Goal: Book appointment/travel/reservation

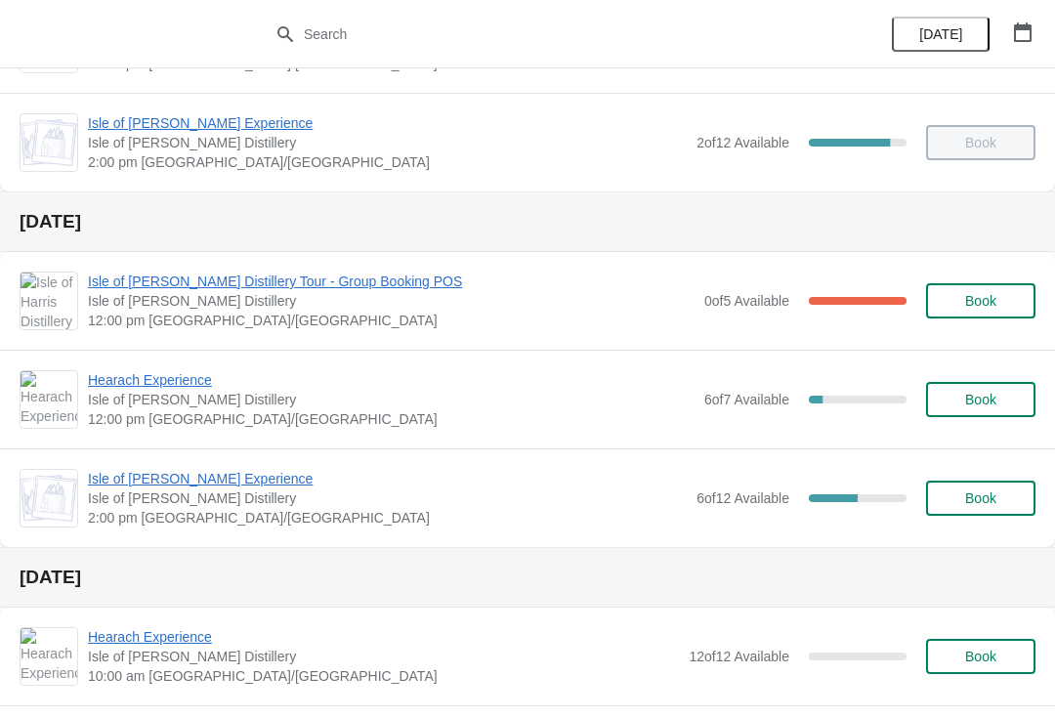
scroll to position [280, 0]
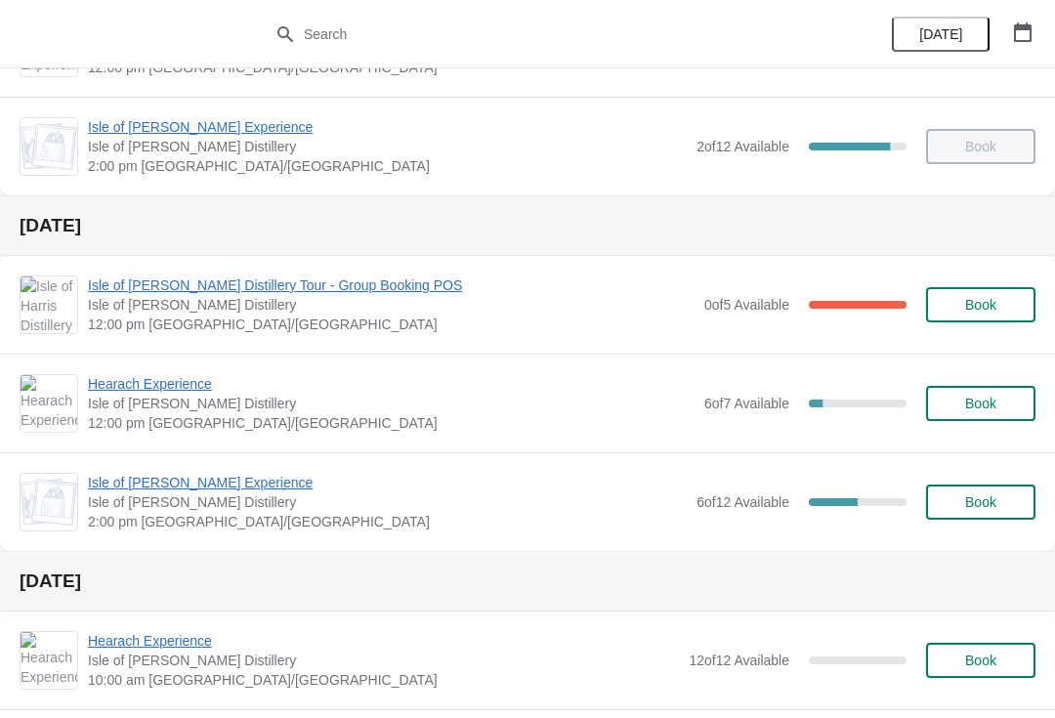
click at [202, 387] on span "Hearach Experience" at bounding box center [391, 384] width 606 height 20
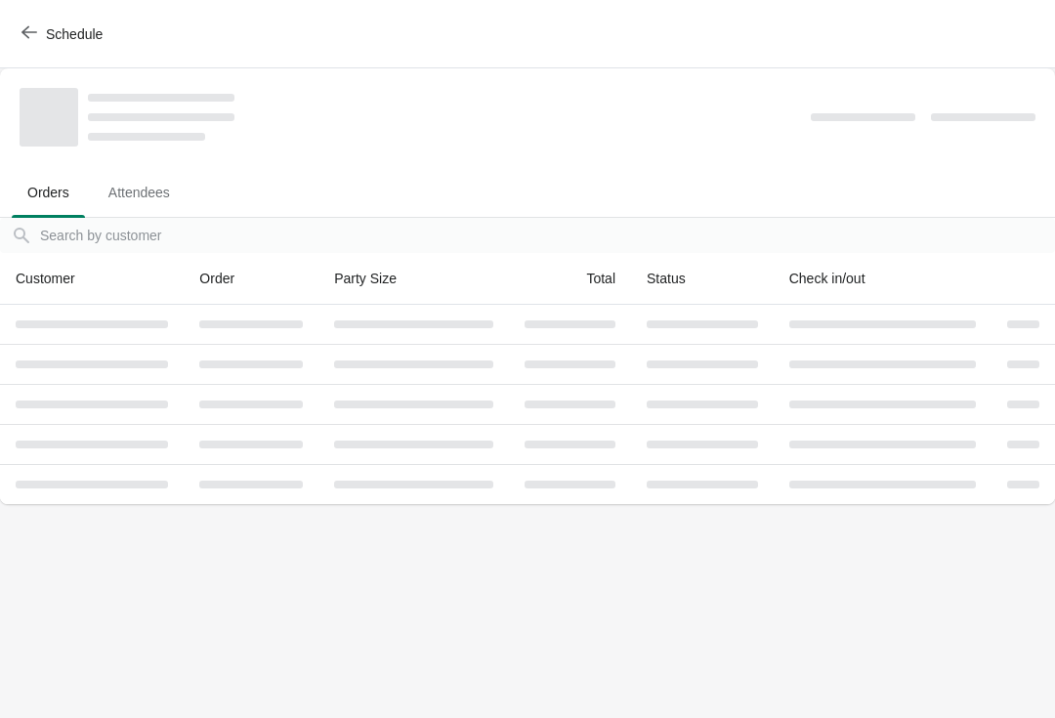
scroll to position [0, 0]
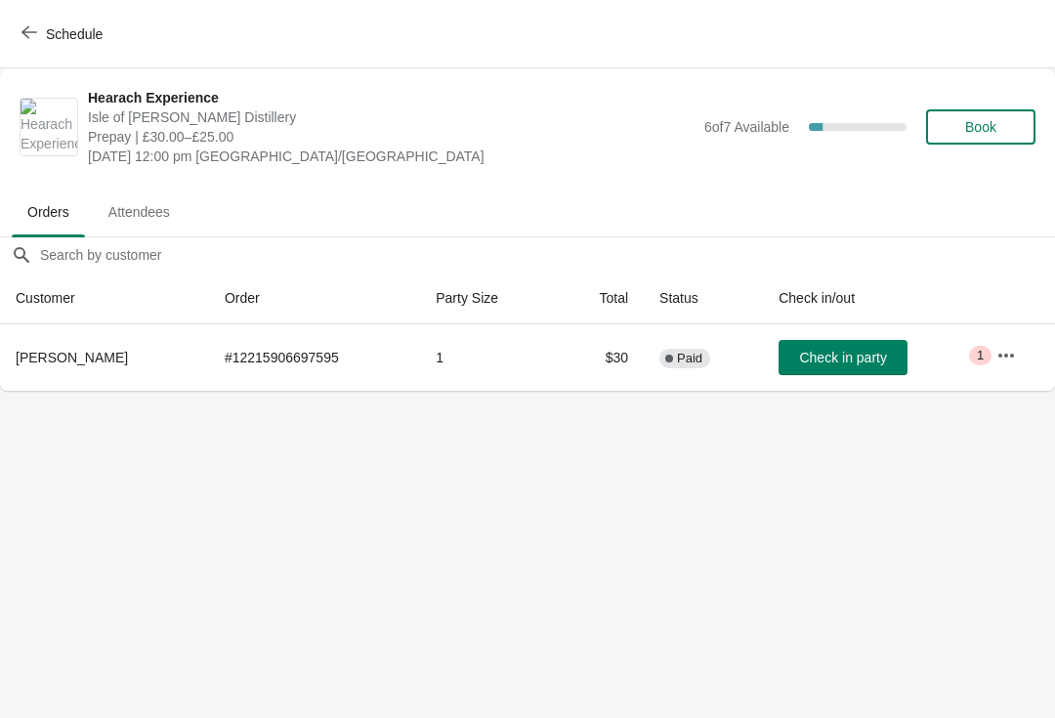
click at [999, 111] on button "Book" at bounding box center [980, 126] width 109 height 35
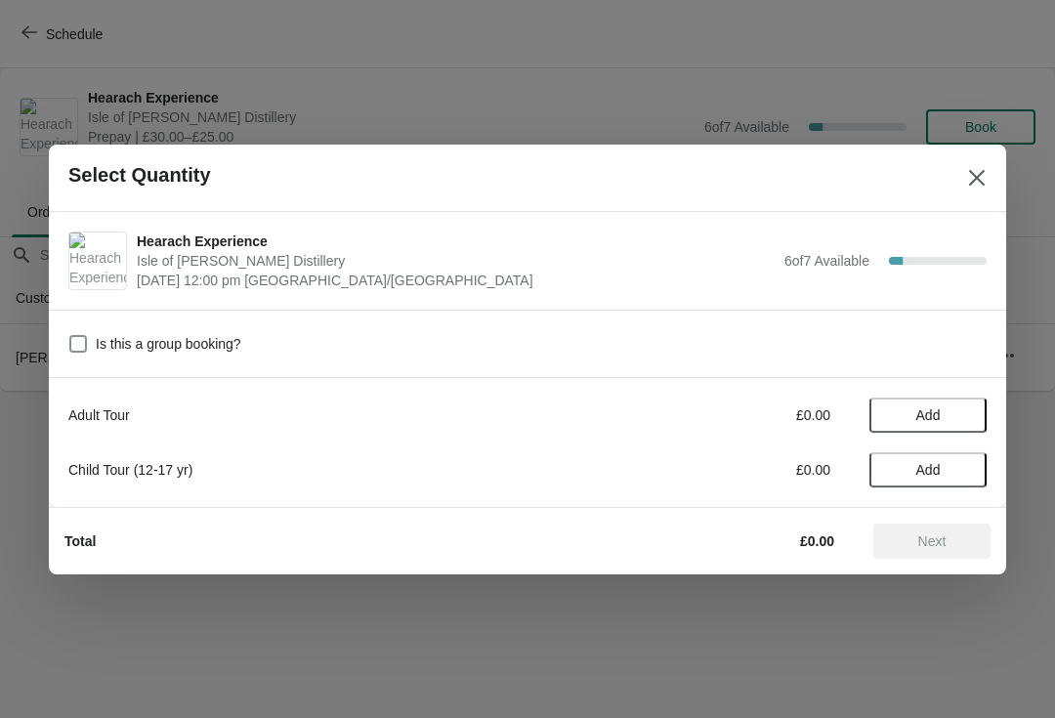
click at [925, 402] on button "Add" at bounding box center [927, 414] width 117 height 35
click at [972, 406] on div "1" at bounding box center [927, 414] width 117 height 21
click at [964, 409] on icon at bounding box center [961, 414] width 21 height 21
click at [932, 537] on span "Next" at bounding box center [932, 541] width 28 height 16
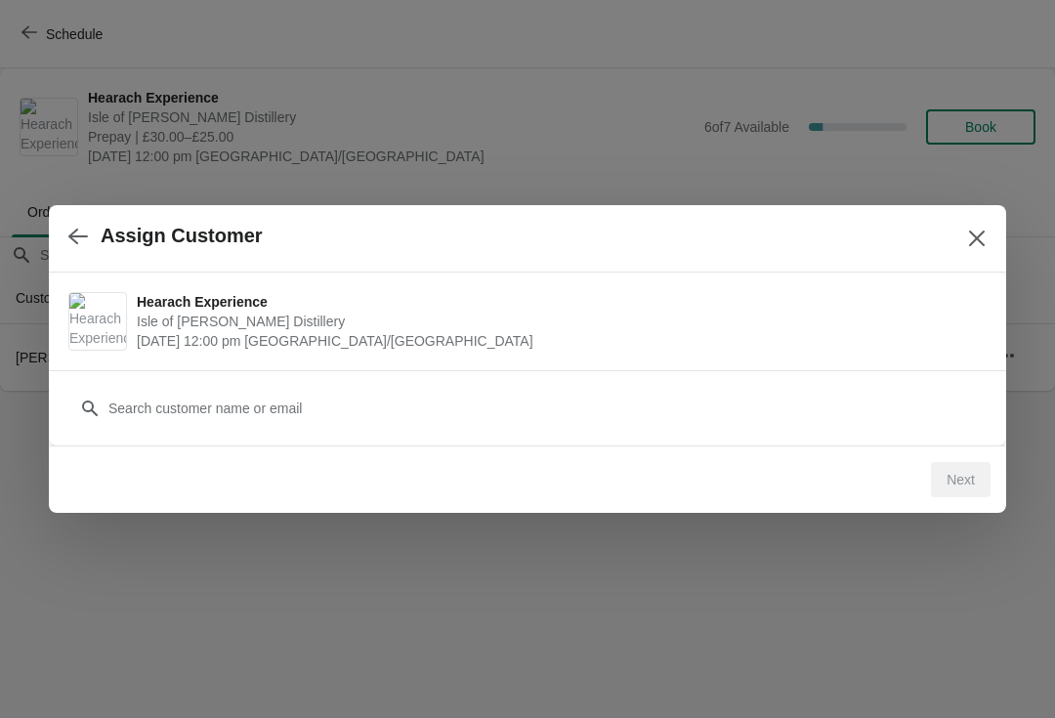
click at [980, 476] on div "Next" at bounding box center [961, 479] width 60 height 35
click at [965, 478] on div "Next" at bounding box center [961, 479] width 60 height 35
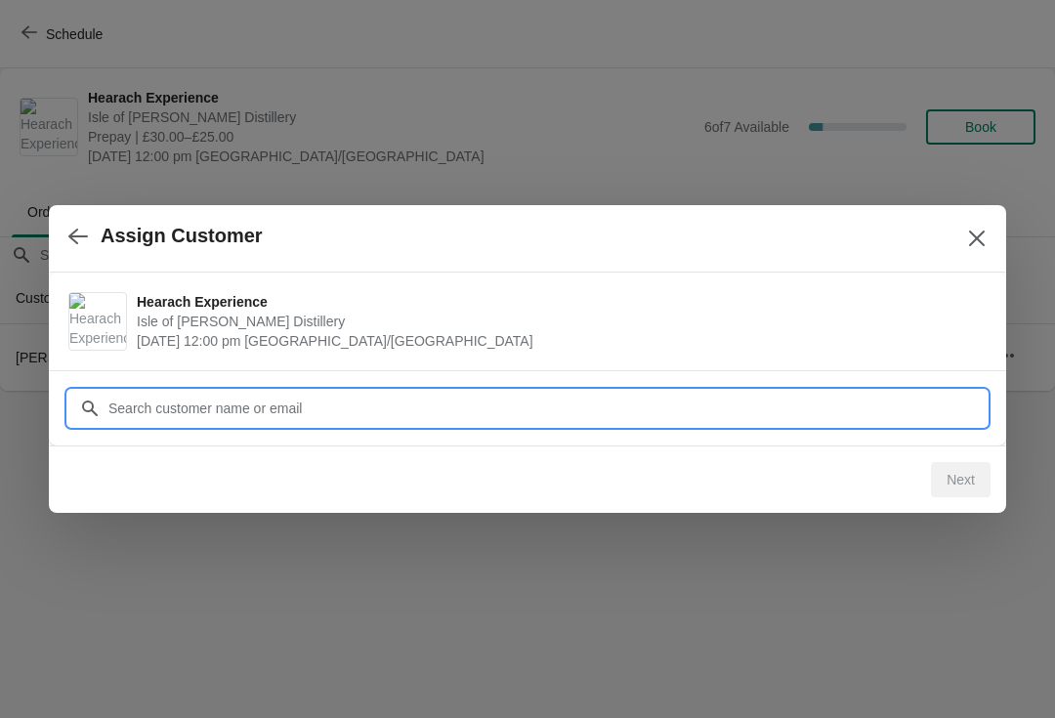
click at [357, 402] on input "Customer" at bounding box center [546, 408] width 879 height 35
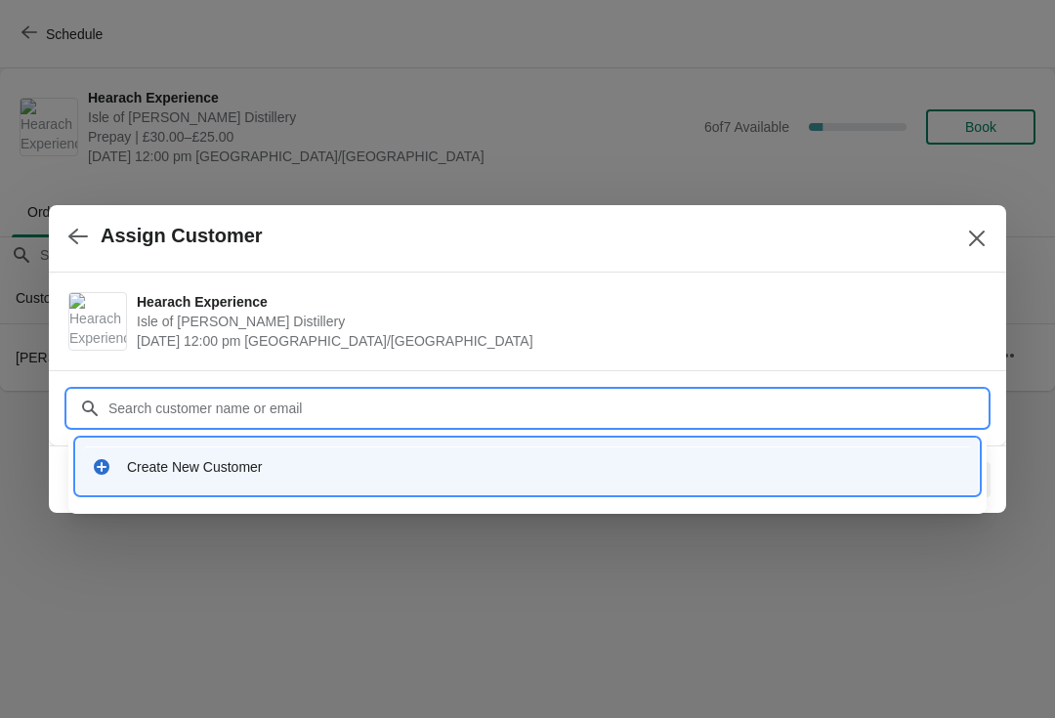
click at [254, 457] on div "Create New Customer" at bounding box center [545, 467] width 836 height 20
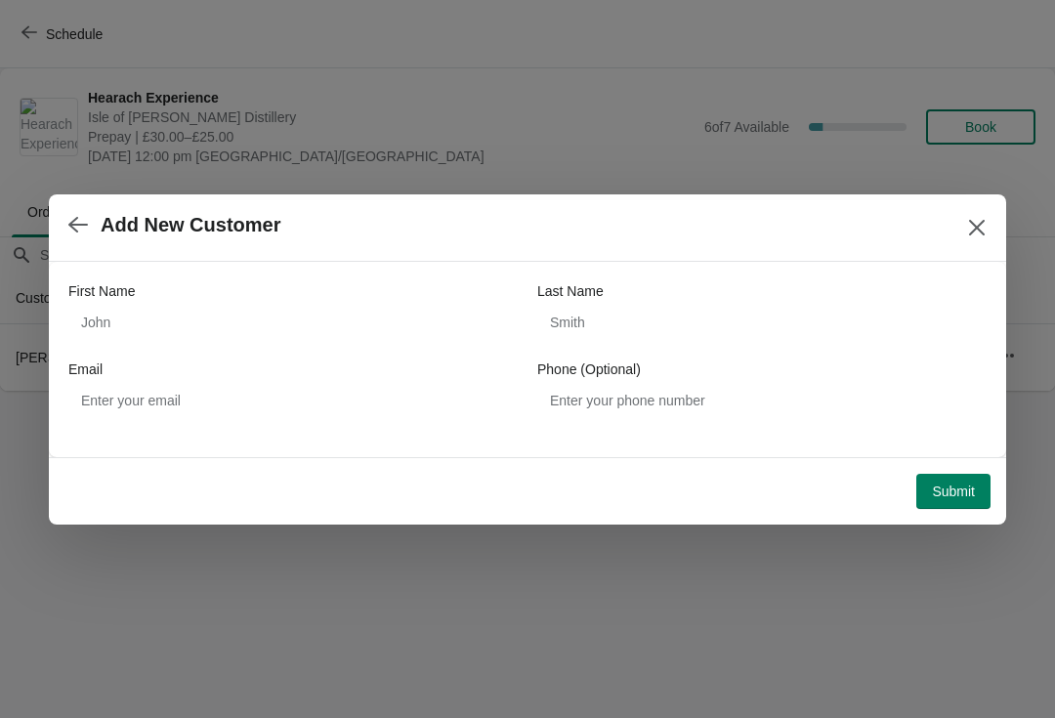
click at [977, 482] on button "Submit" at bounding box center [953, 491] width 74 height 35
click at [208, 298] on div "First Name" at bounding box center [292, 291] width 449 height 20
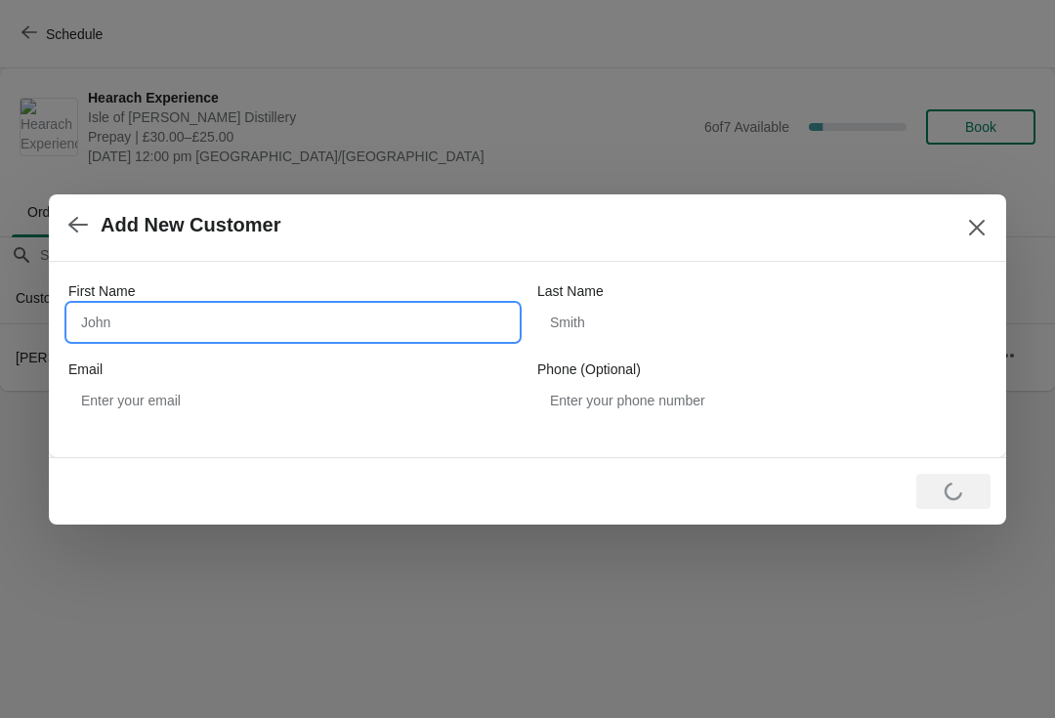
click at [190, 310] on input "First Name" at bounding box center [292, 322] width 449 height 35
type input "[PERSON_NAME]"
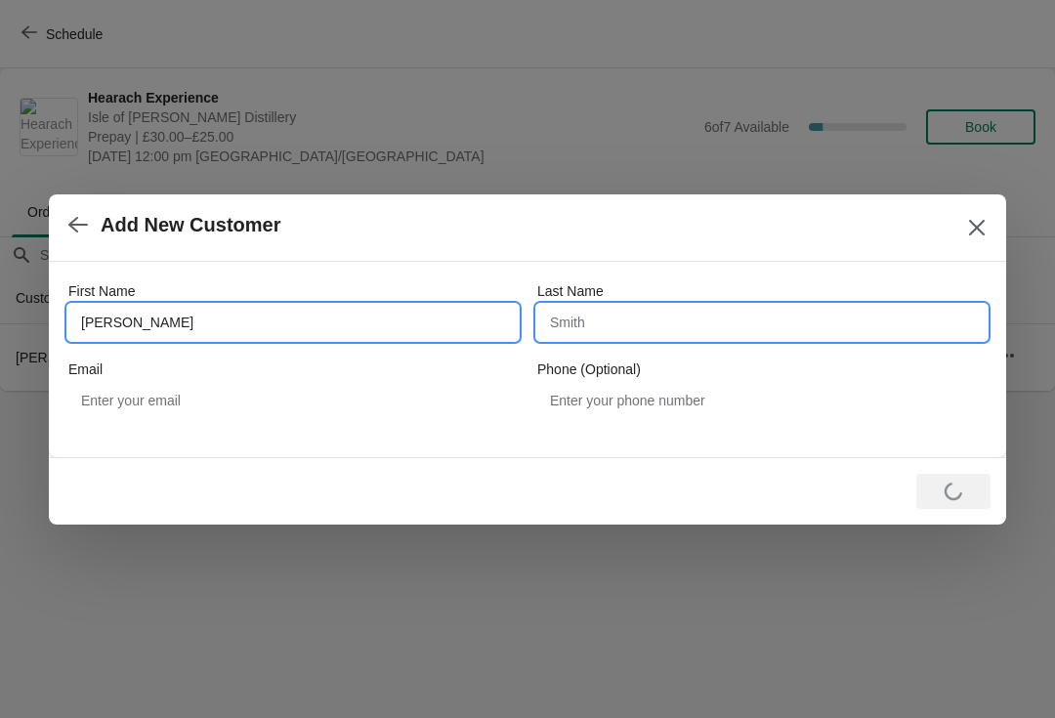
click at [709, 320] on input "Last Name" at bounding box center [761, 322] width 449 height 35
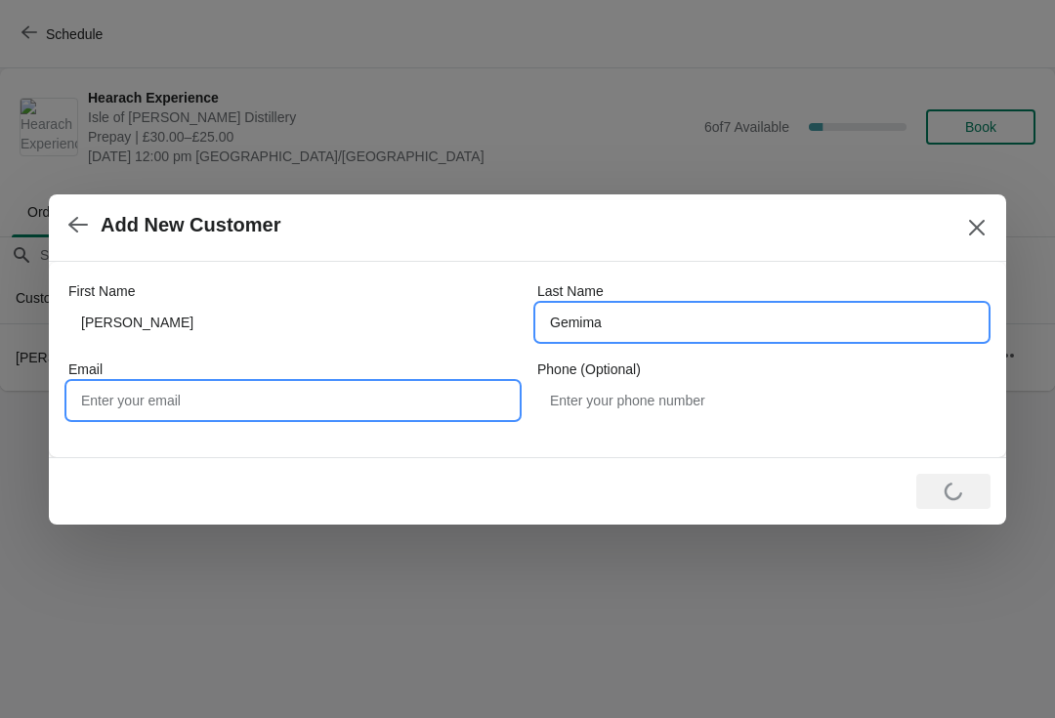
click at [302, 395] on input "Email" at bounding box center [292, 400] width 449 height 35
click at [561, 320] on input "Gemima" at bounding box center [761, 322] width 449 height 35
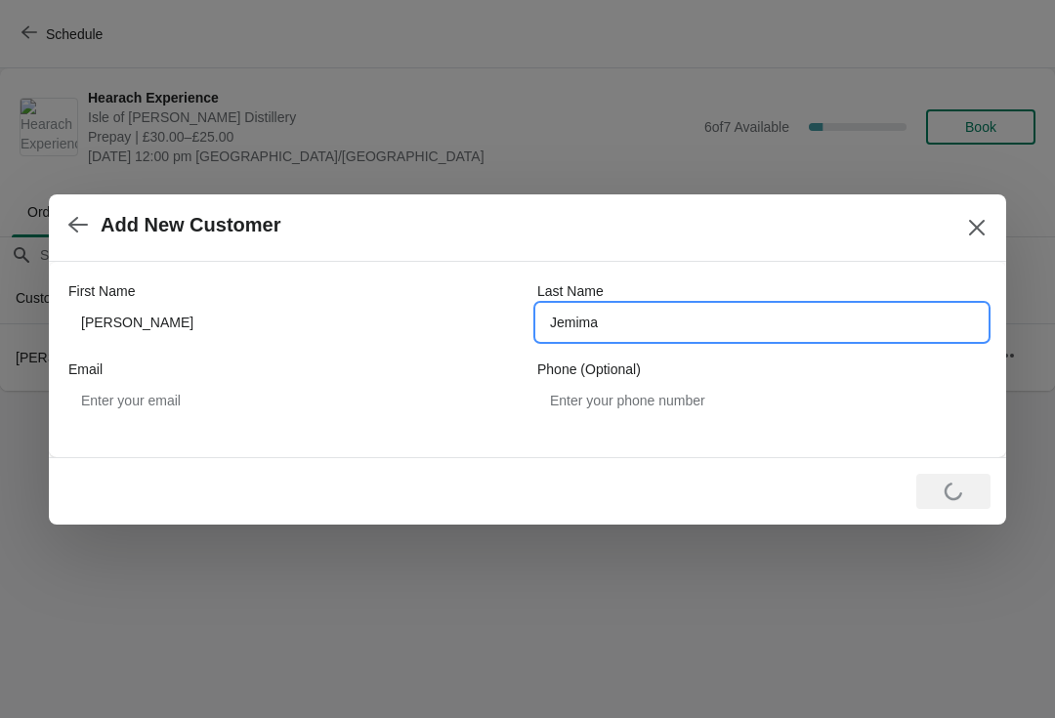
type input "Jemima"
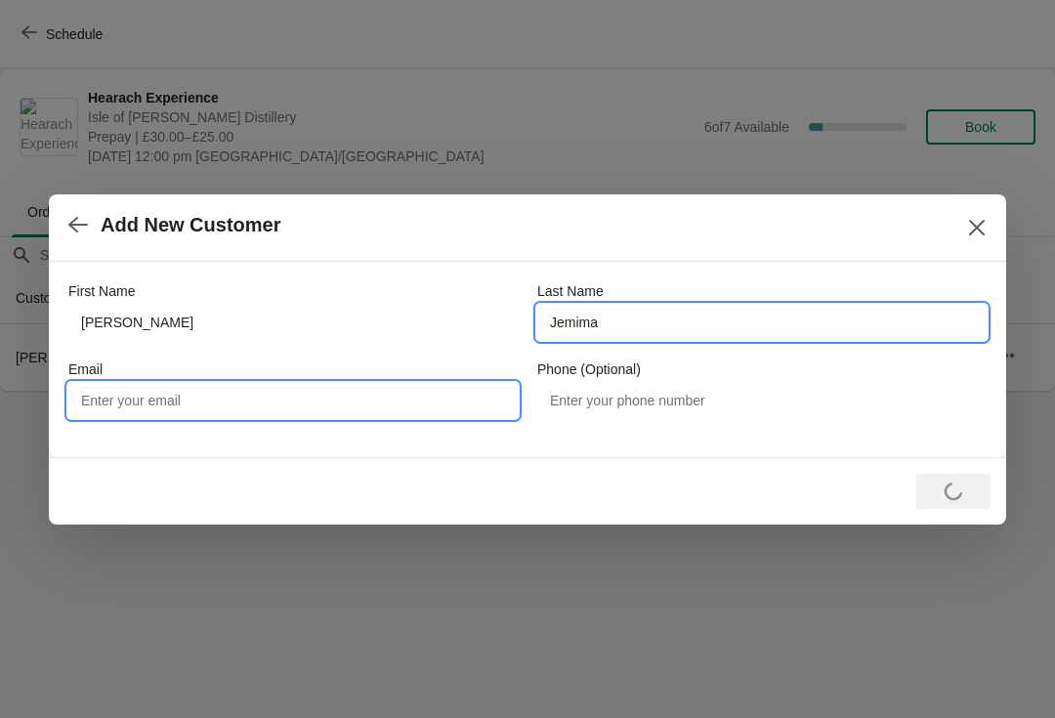
click at [287, 395] on input "Email" at bounding box center [292, 400] width 449 height 35
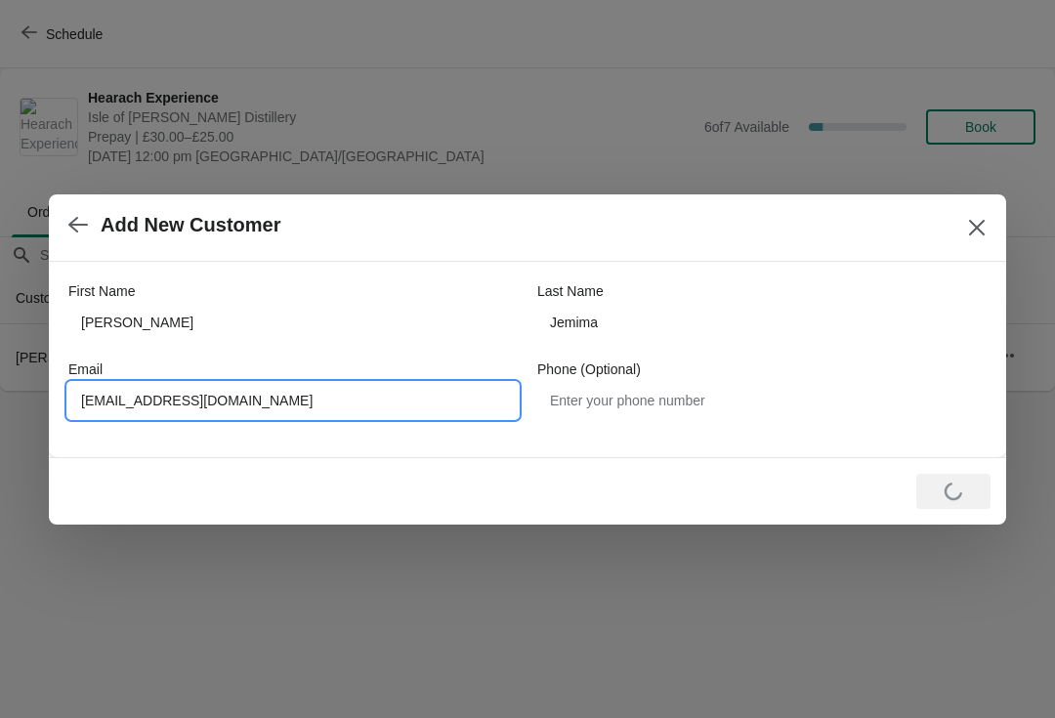
type input "mjemima@hotmail.com"
click at [947, 546] on div at bounding box center [527, 359] width 1055 height 718
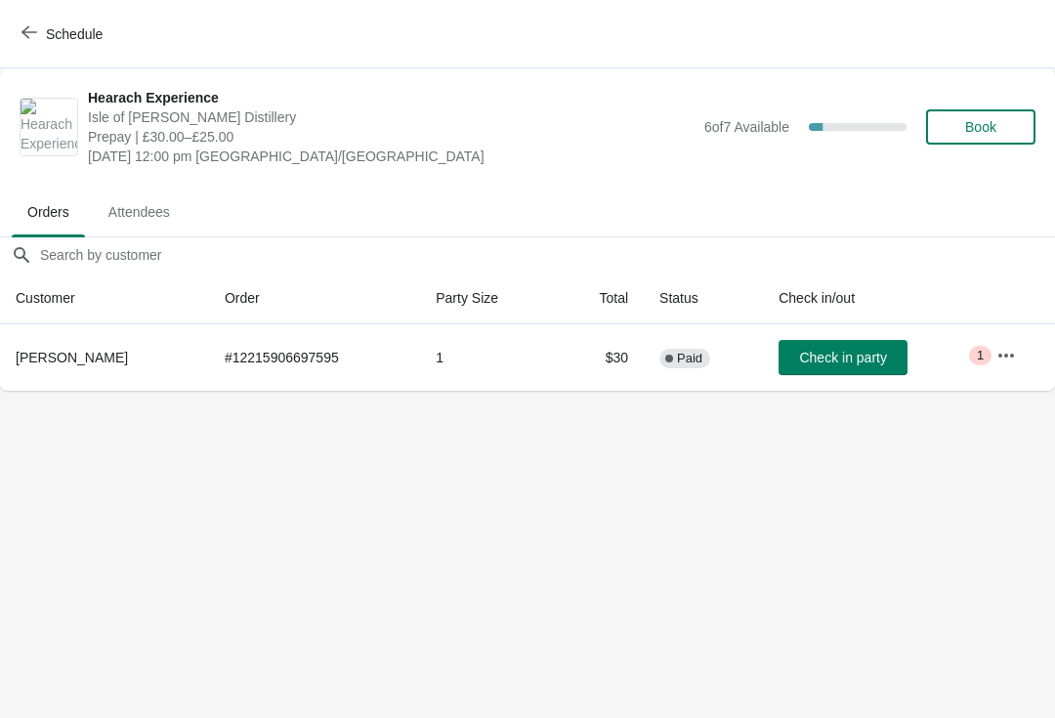
click at [1015, 352] on icon "button" at bounding box center [1006, 356] width 20 height 20
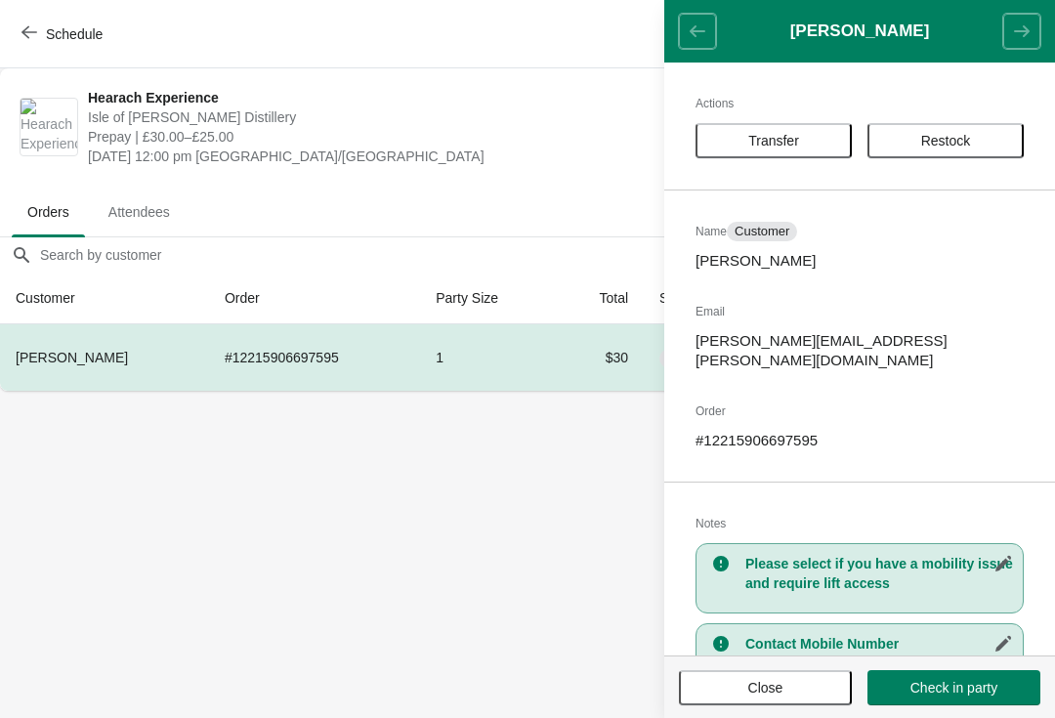
click at [499, 193] on ul "Orders Attendees" at bounding box center [527, 211] width 1039 height 51
click at [436, 552] on body "Schedule Hearach Experience Isle of Harris Distillery Prepay | £30.00–£25.00 Th…" at bounding box center [527, 359] width 1055 height 718
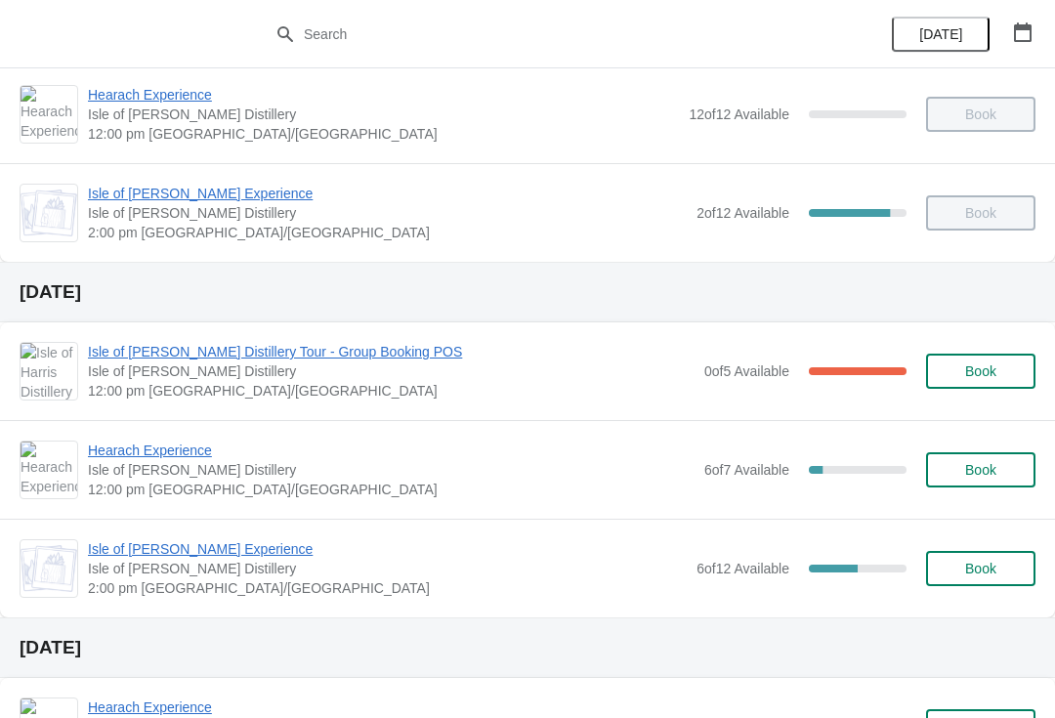
scroll to position [262, 0]
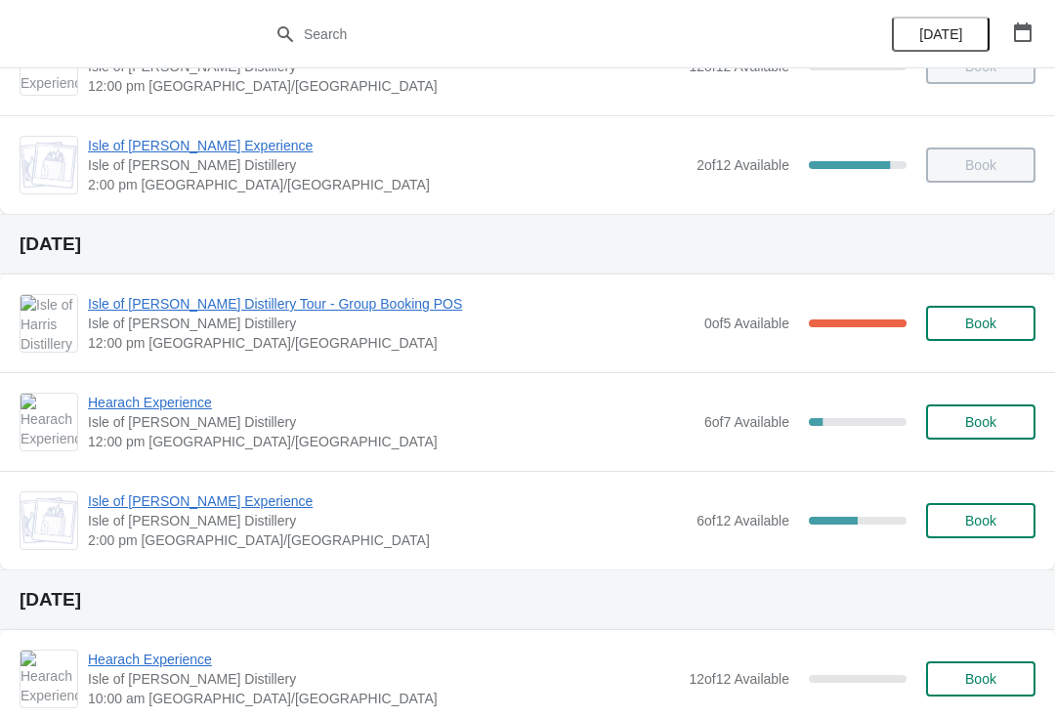
click at [214, 311] on span "Isle of [PERSON_NAME] Distillery Tour - Group Booking POS" at bounding box center [391, 304] width 606 height 20
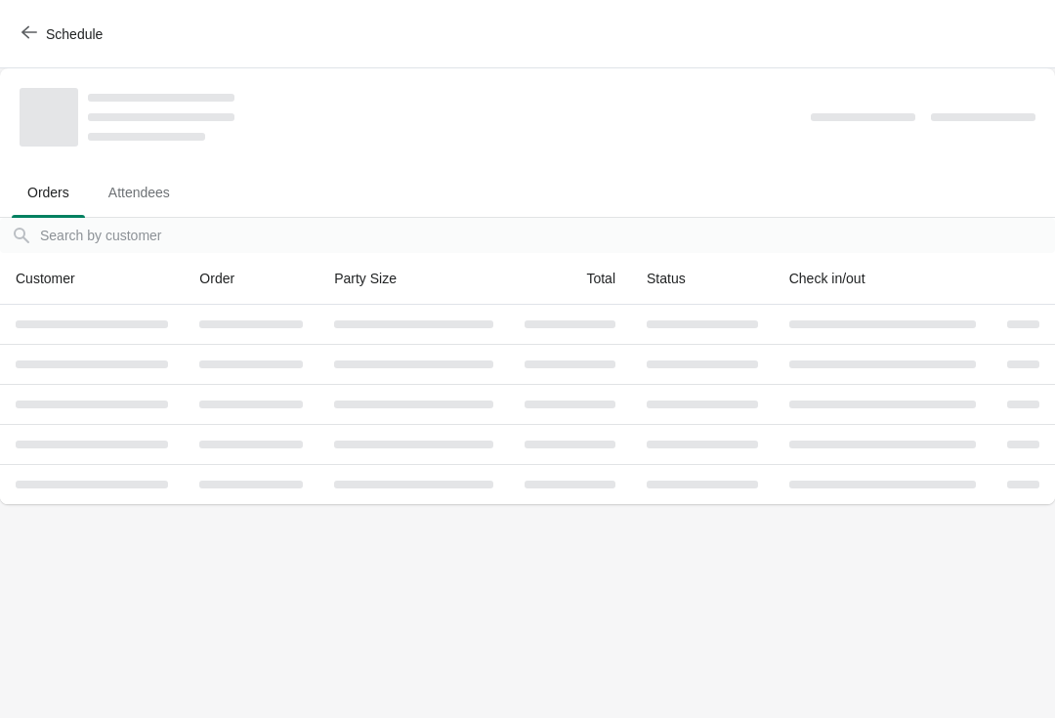
scroll to position [0, 0]
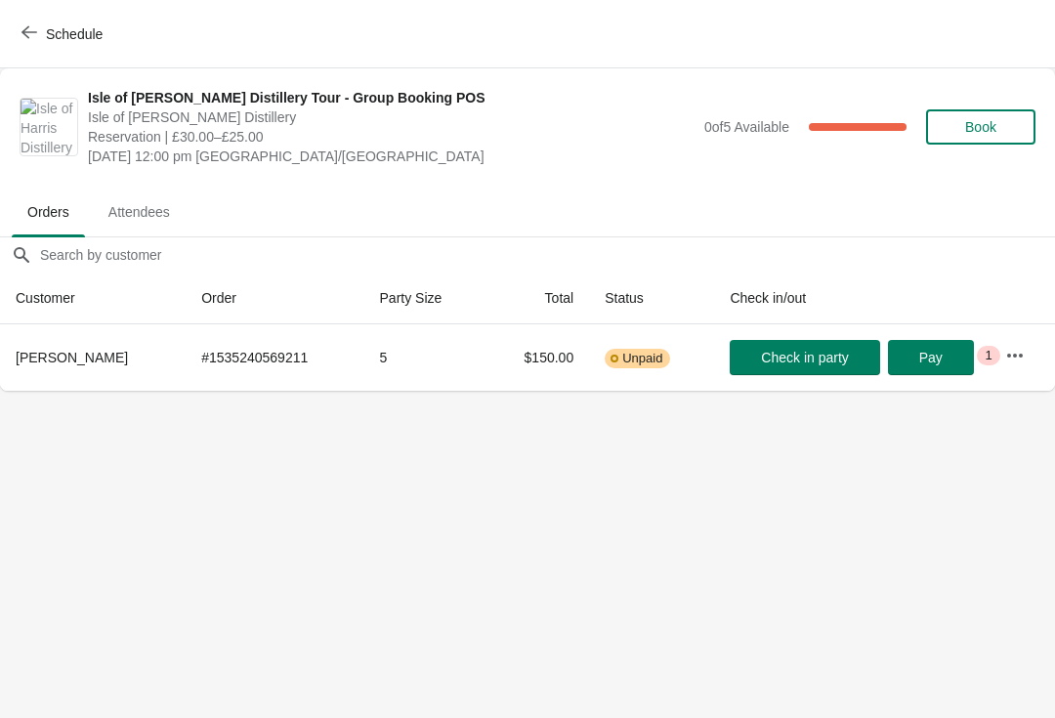
click at [966, 121] on span "Book" at bounding box center [980, 127] width 31 height 16
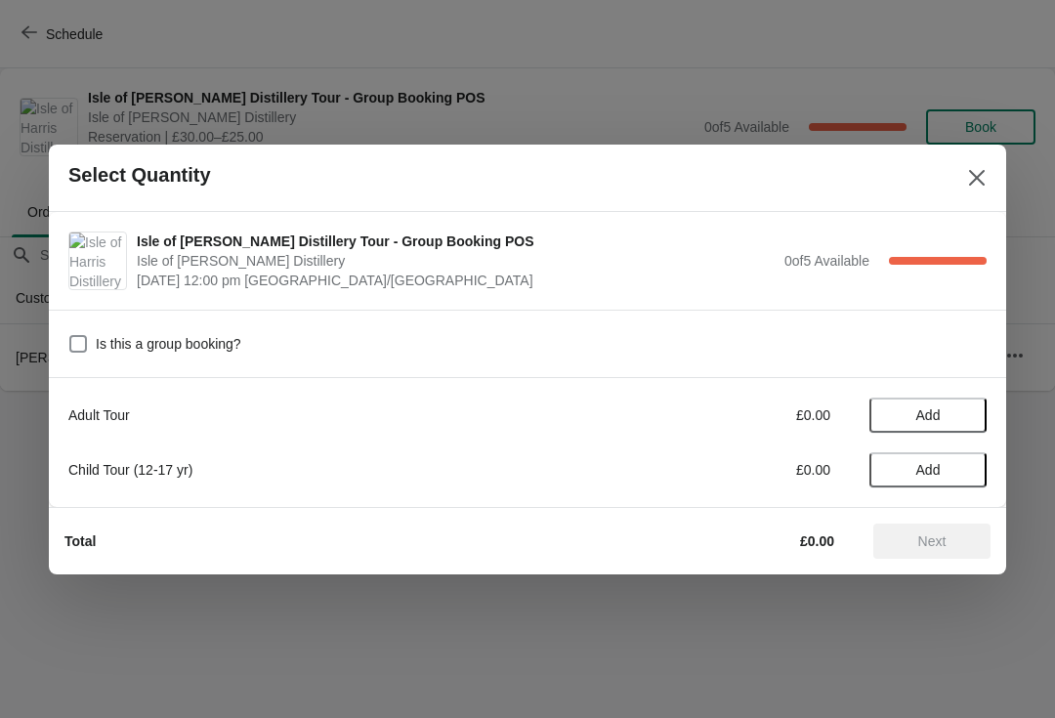
click at [963, 166] on button "Close" at bounding box center [976, 177] width 35 height 35
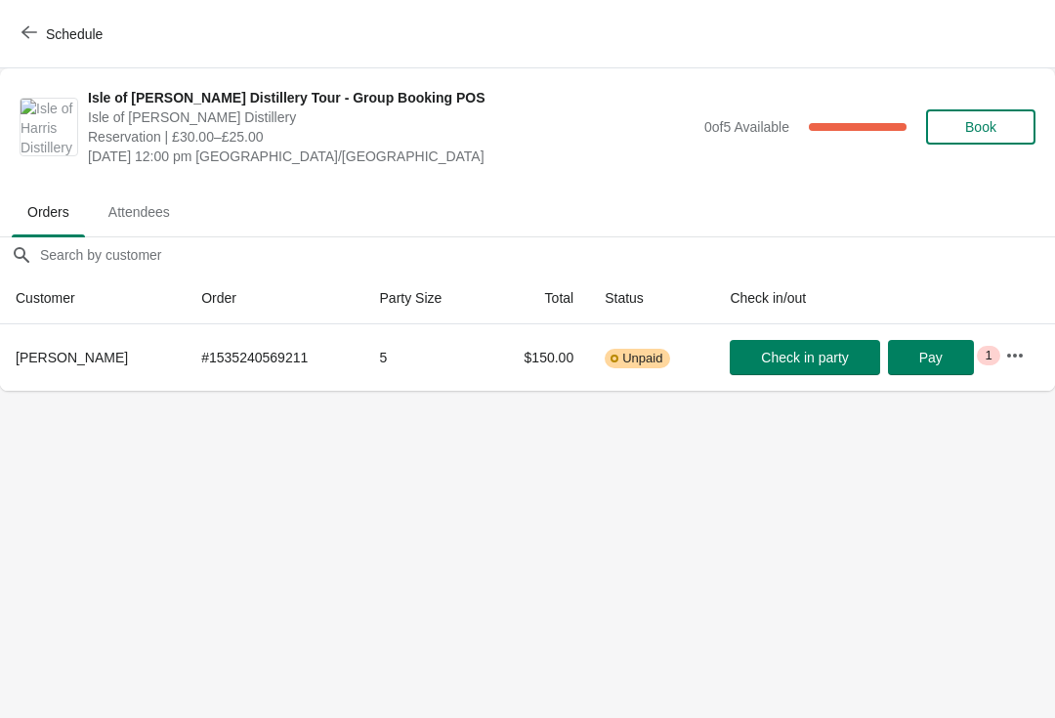
click at [17, 33] on button "Schedule" at bounding box center [64, 34] width 108 height 35
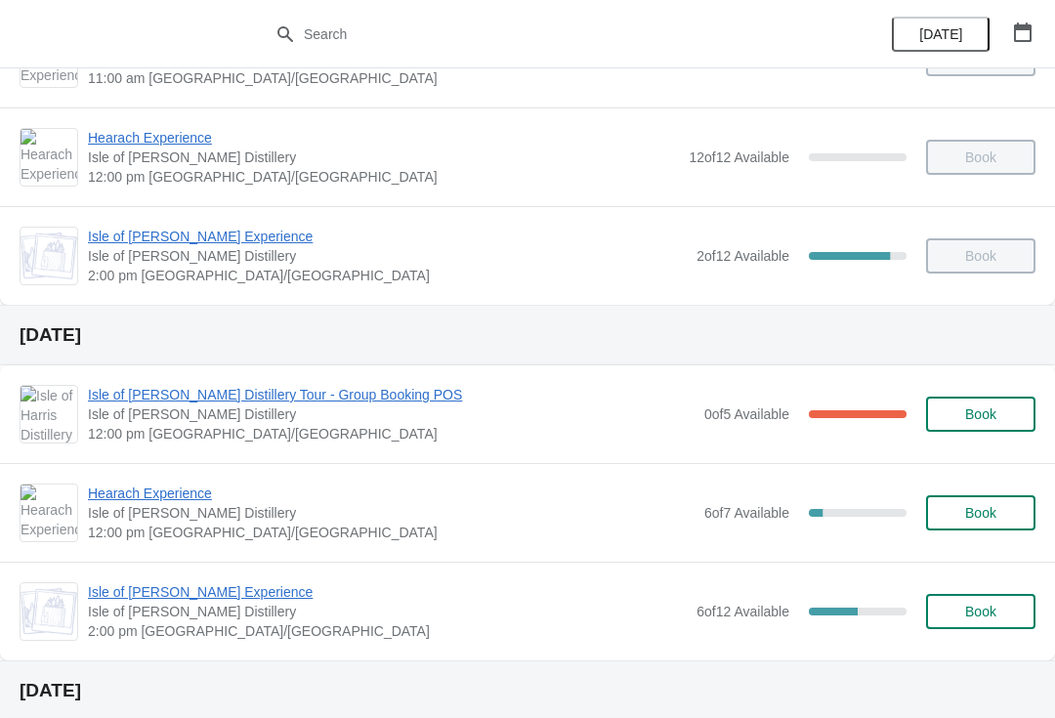
scroll to position [195, 0]
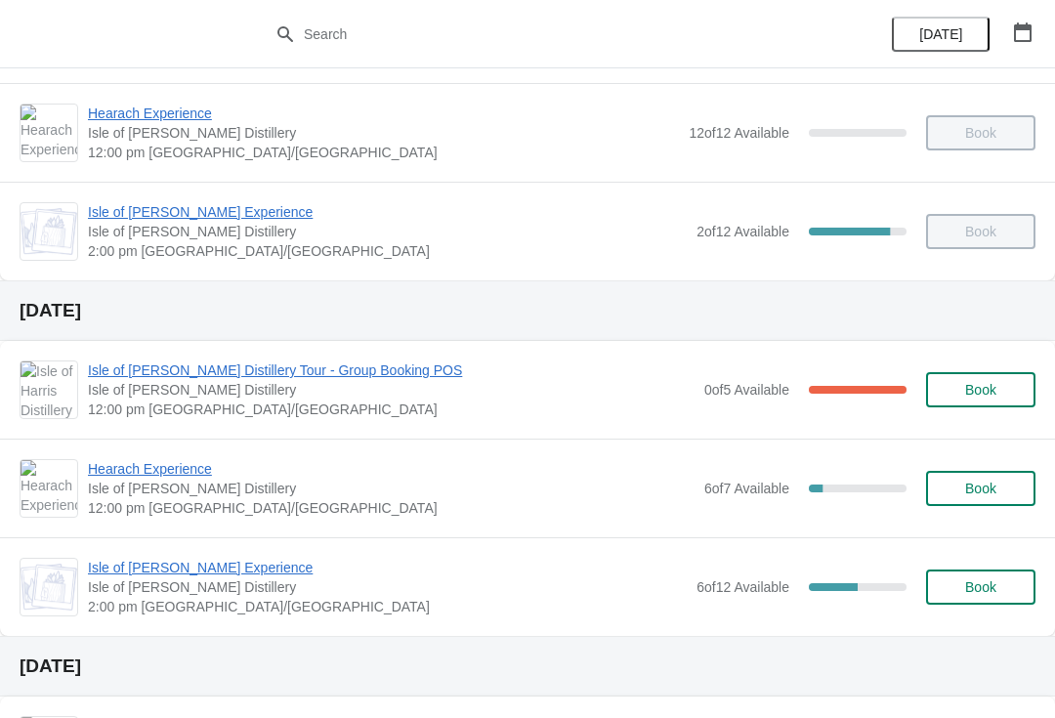
click at [189, 473] on span "Hearach Experience" at bounding box center [391, 469] width 606 height 20
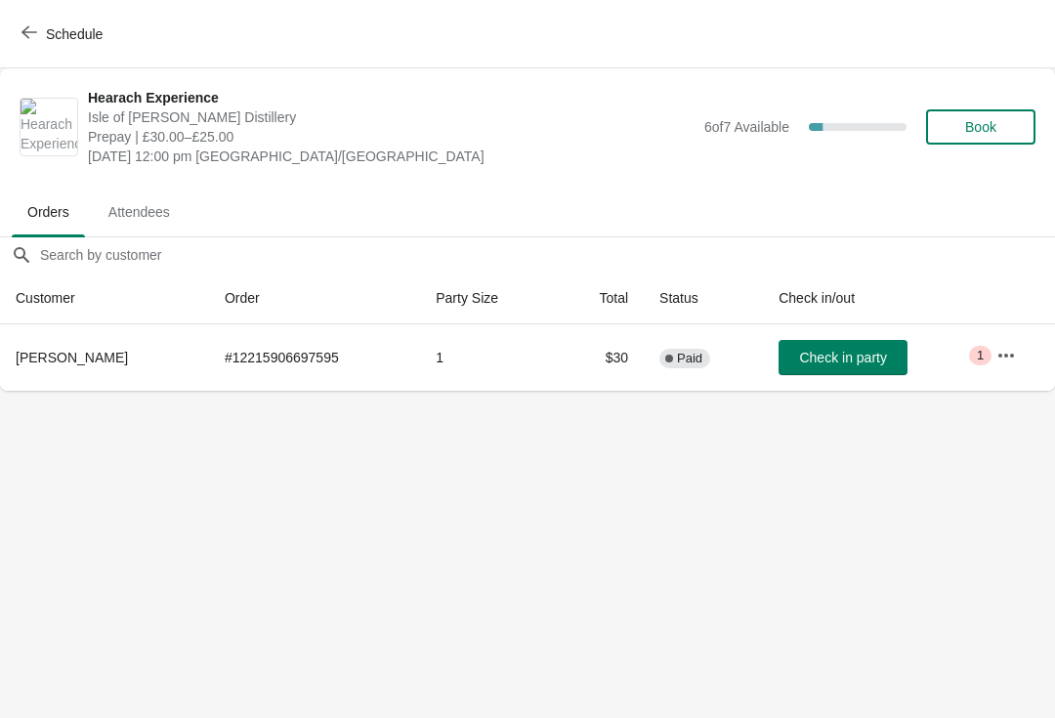
click at [987, 119] on span "Book" at bounding box center [980, 127] width 31 height 16
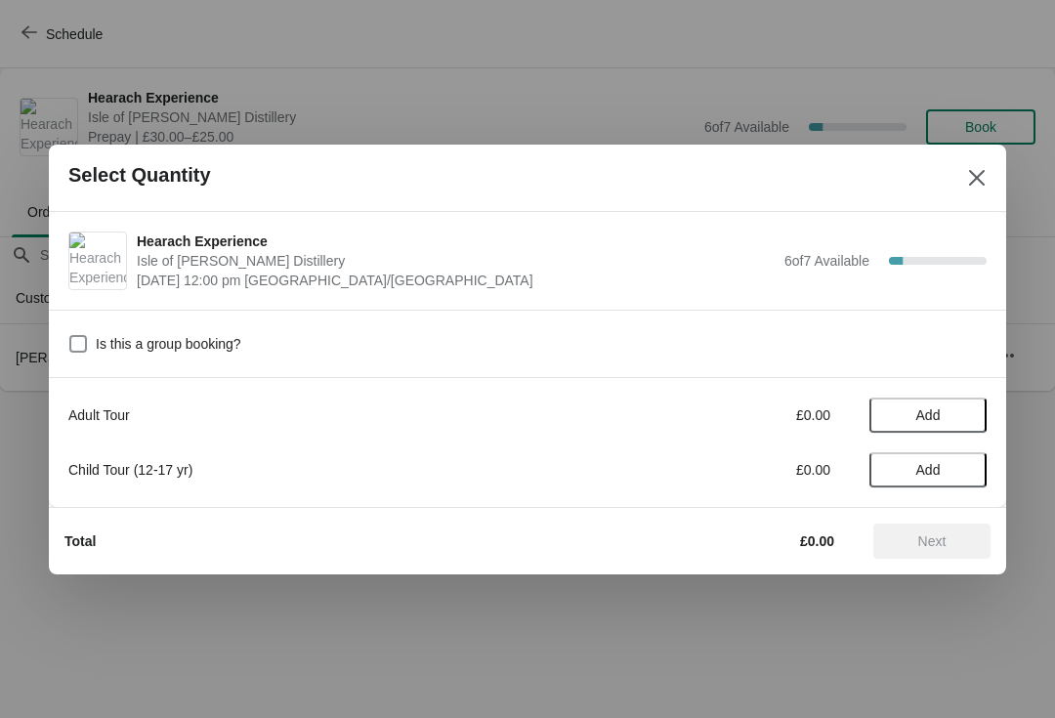
click at [927, 407] on span "Add" at bounding box center [928, 415] width 24 height 16
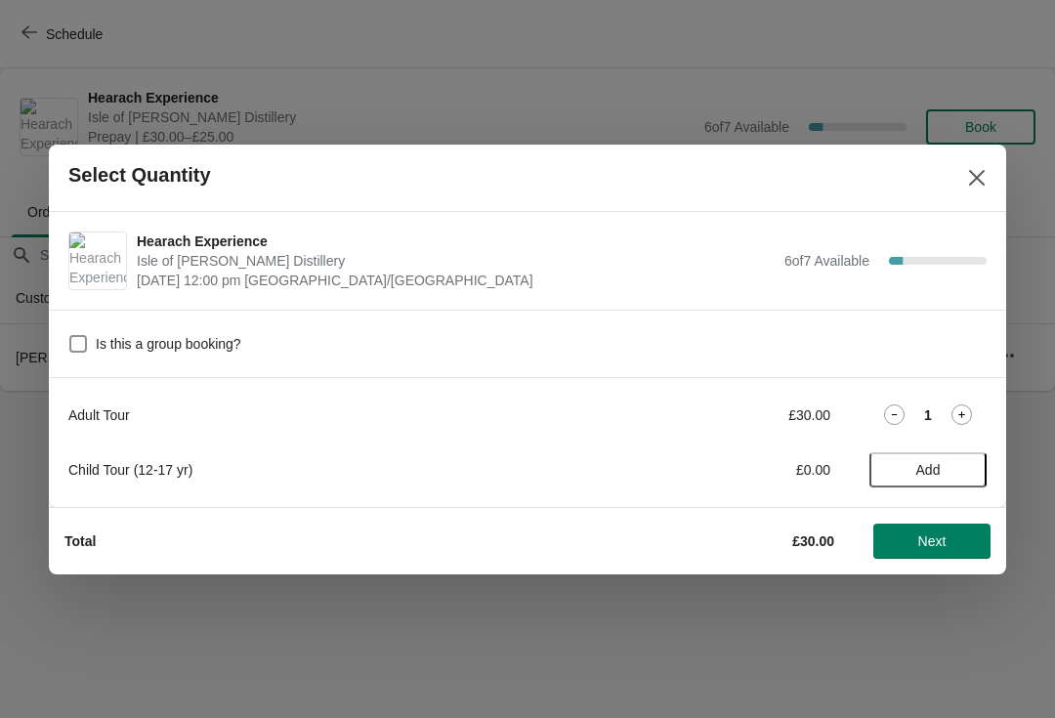
click at [967, 399] on div "Adult Tour £30.00 1" at bounding box center [527, 414] width 918 height 35
click at [963, 414] on icon at bounding box center [961, 414] width 7 height 7
click at [940, 554] on button "Next" at bounding box center [931, 540] width 117 height 35
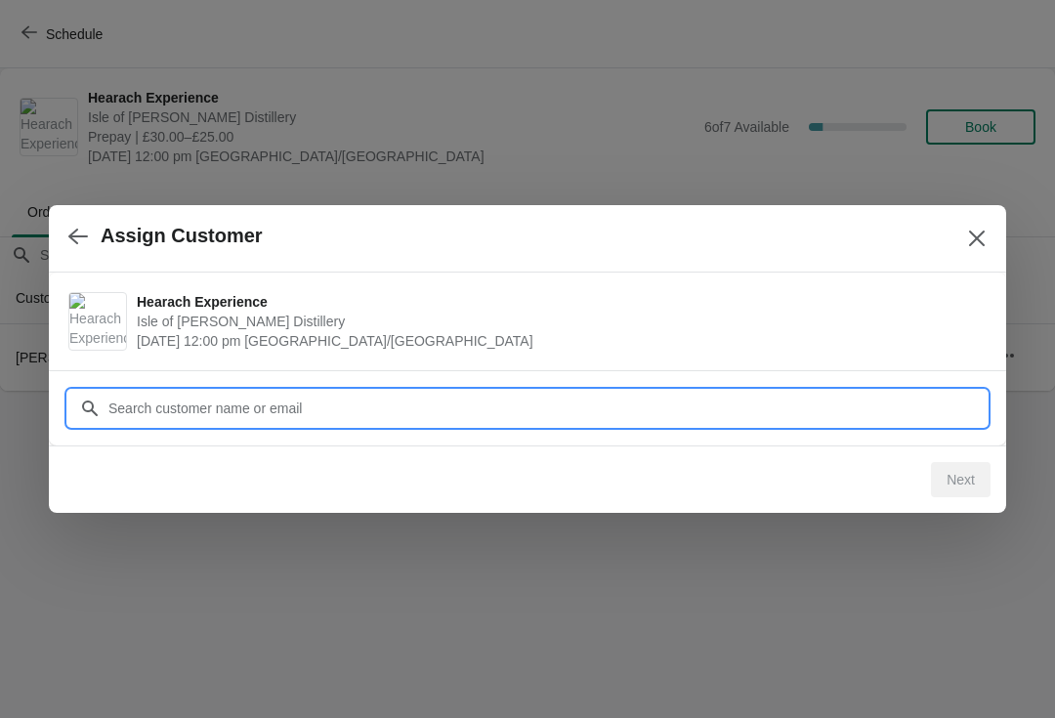
click at [334, 399] on input "Customer" at bounding box center [546, 408] width 879 height 35
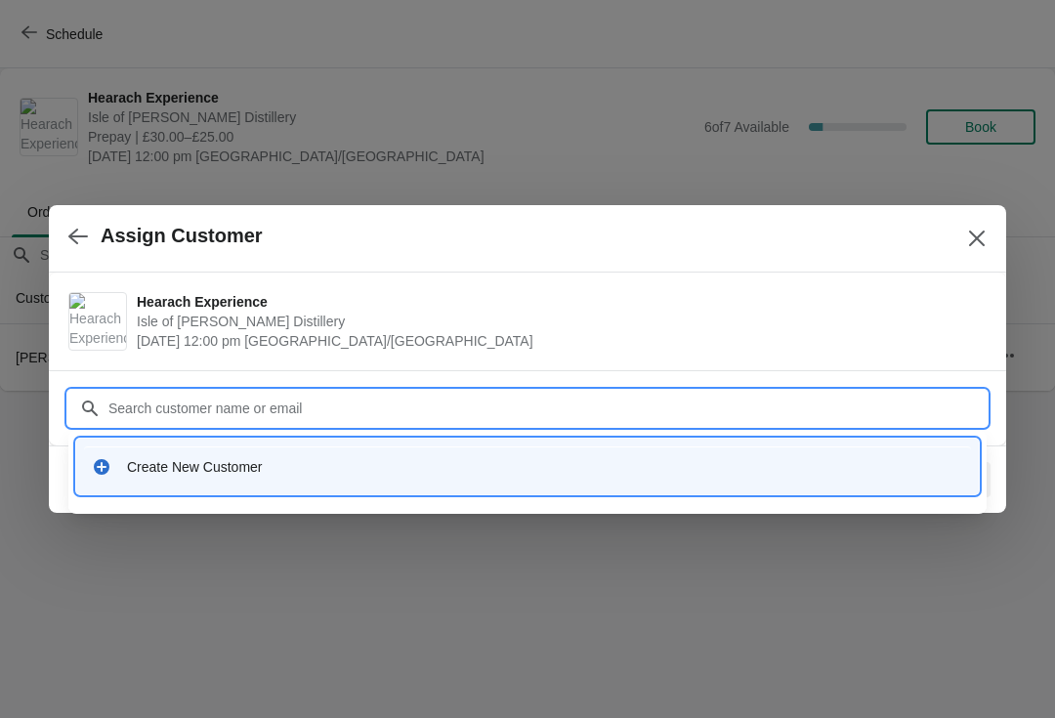
click at [212, 450] on div "Create New Customer" at bounding box center [527, 466] width 887 height 40
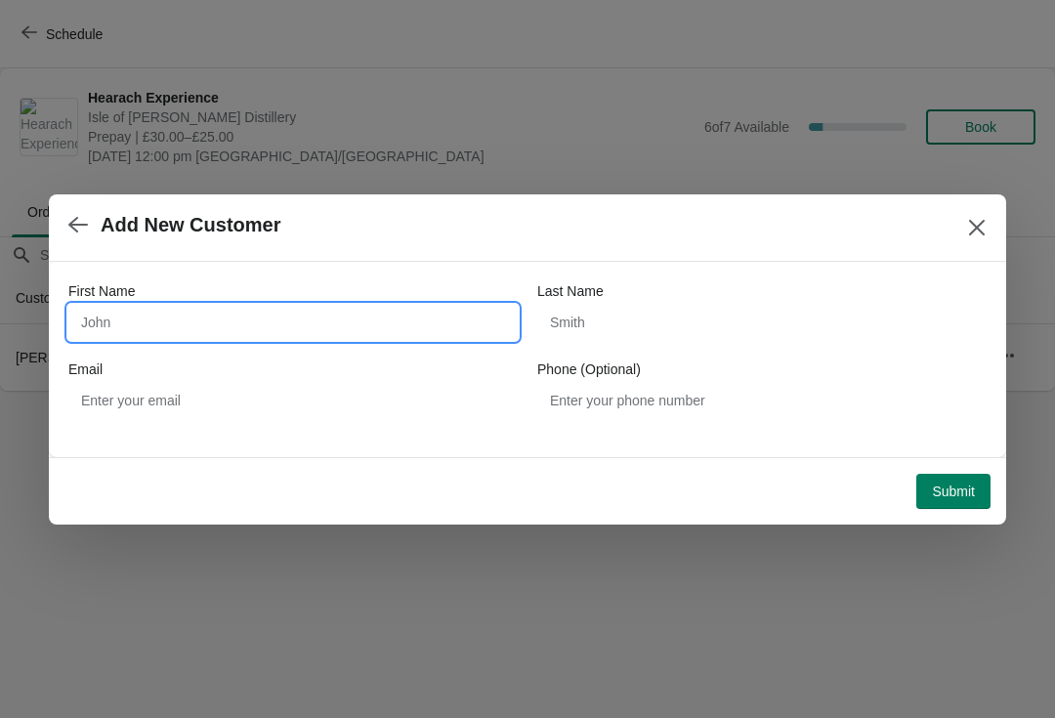
click at [229, 310] on input "First Name" at bounding box center [292, 322] width 449 height 35
type input "[PERSON_NAME]"
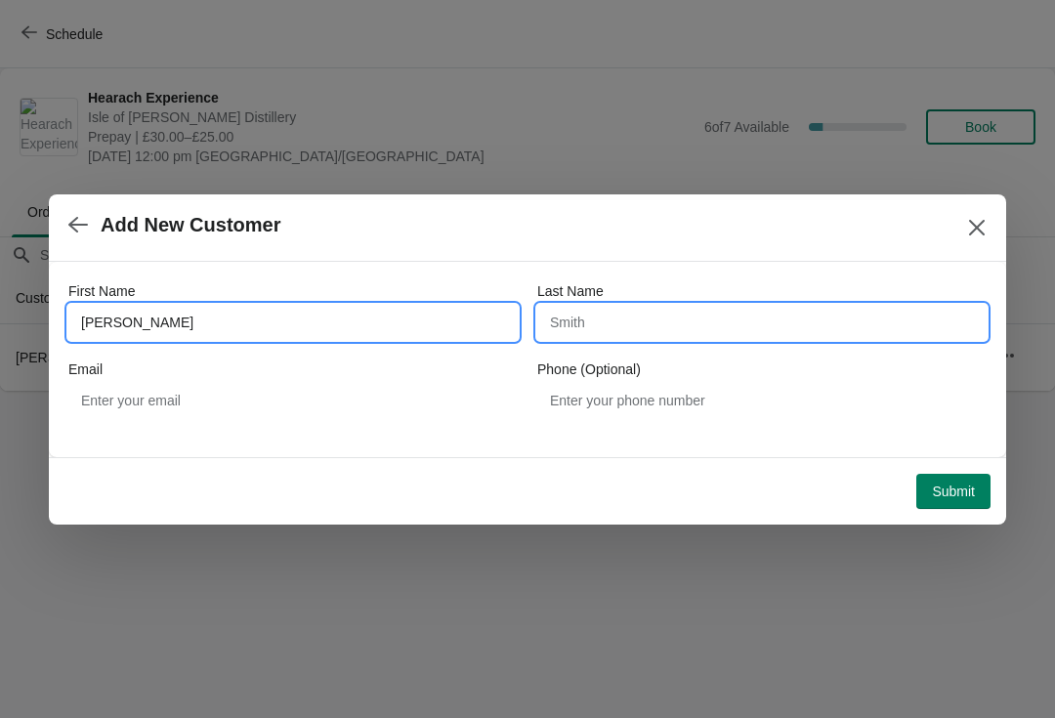
click at [736, 324] on input "Last Name" at bounding box center [761, 322] width 449 height 35
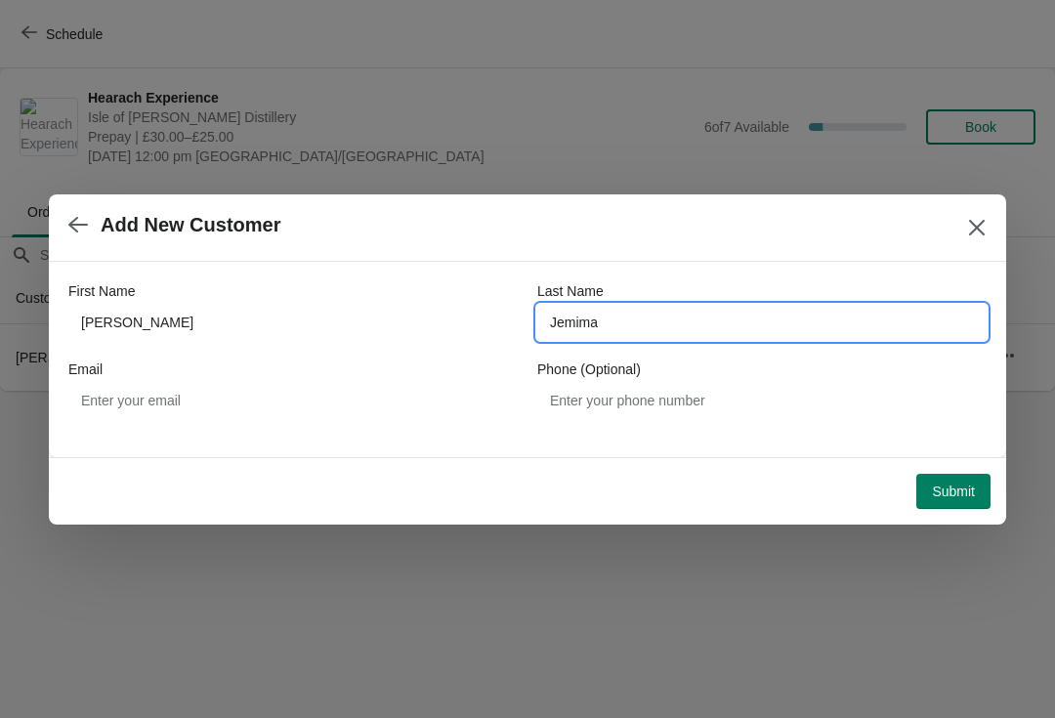
type input "Jemima"
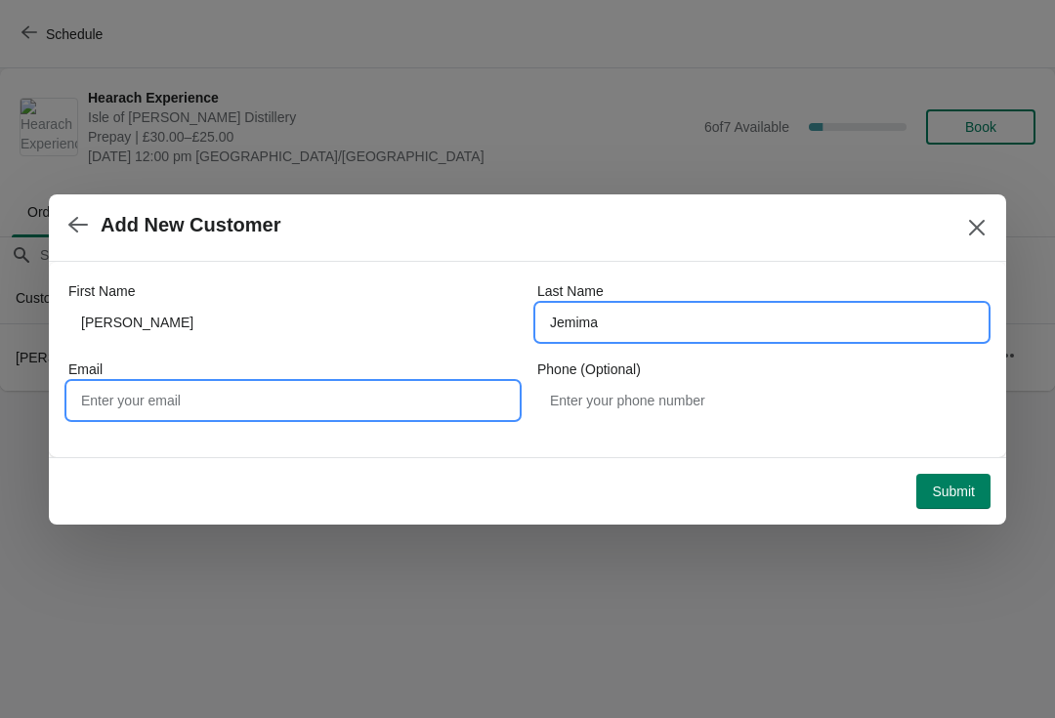
click at [333, 394] on input "Email" at bounding box center [292, 400] width 449 height 35
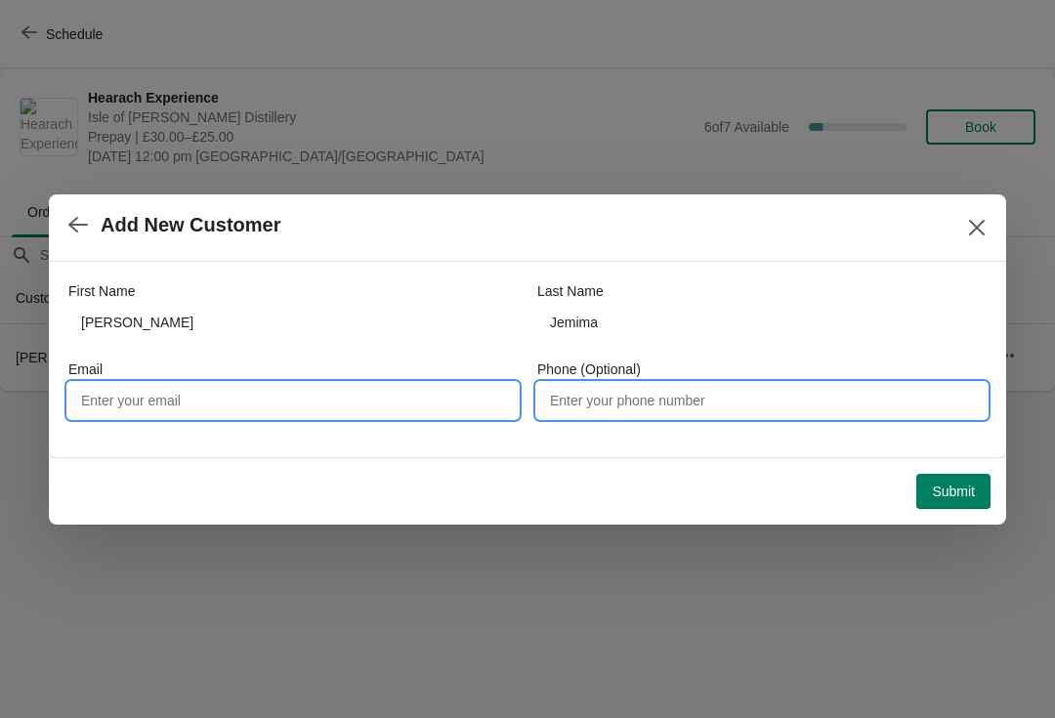
click at [758, 386] on input "Phone (Optional)" at bounding box center [761, 400] width 449 height 35
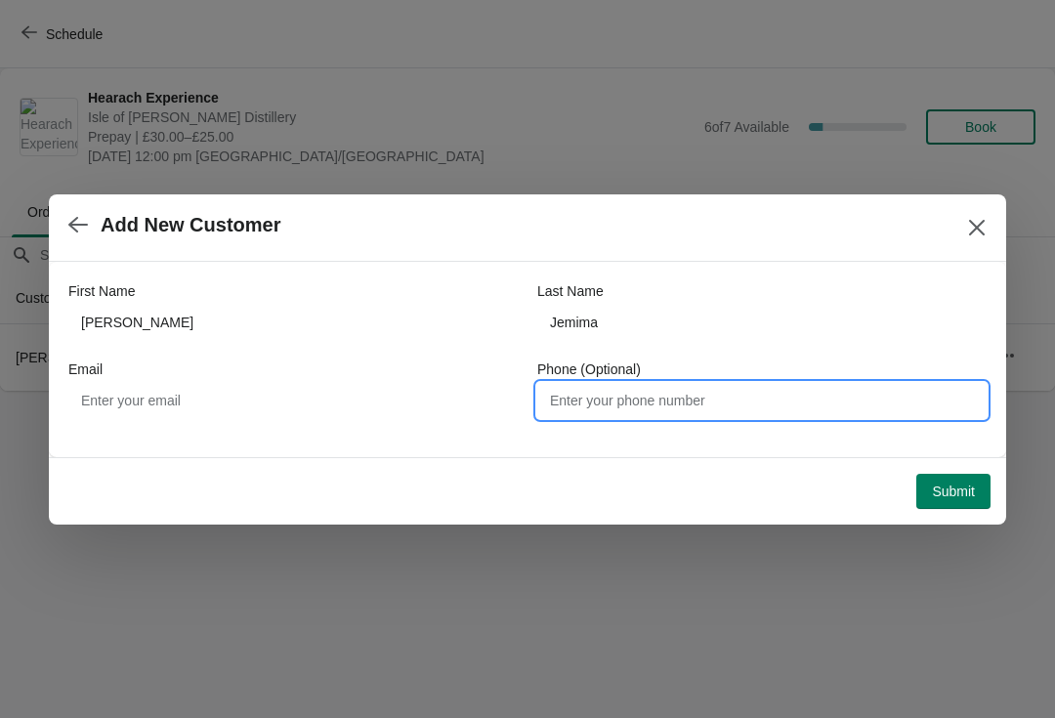
click at [972, 489] on span "Submit" at bounding box center [953, 491] width 43 height 16
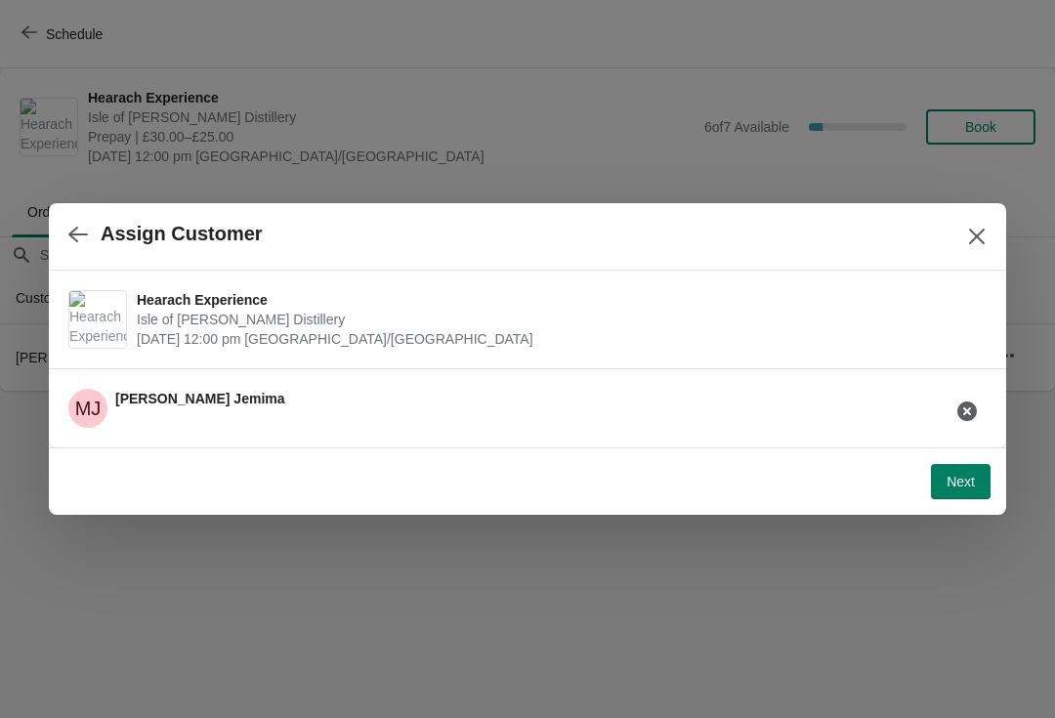
click at [965, 475] on span "Next" at bounding box center [960, 482] width 28 height 16
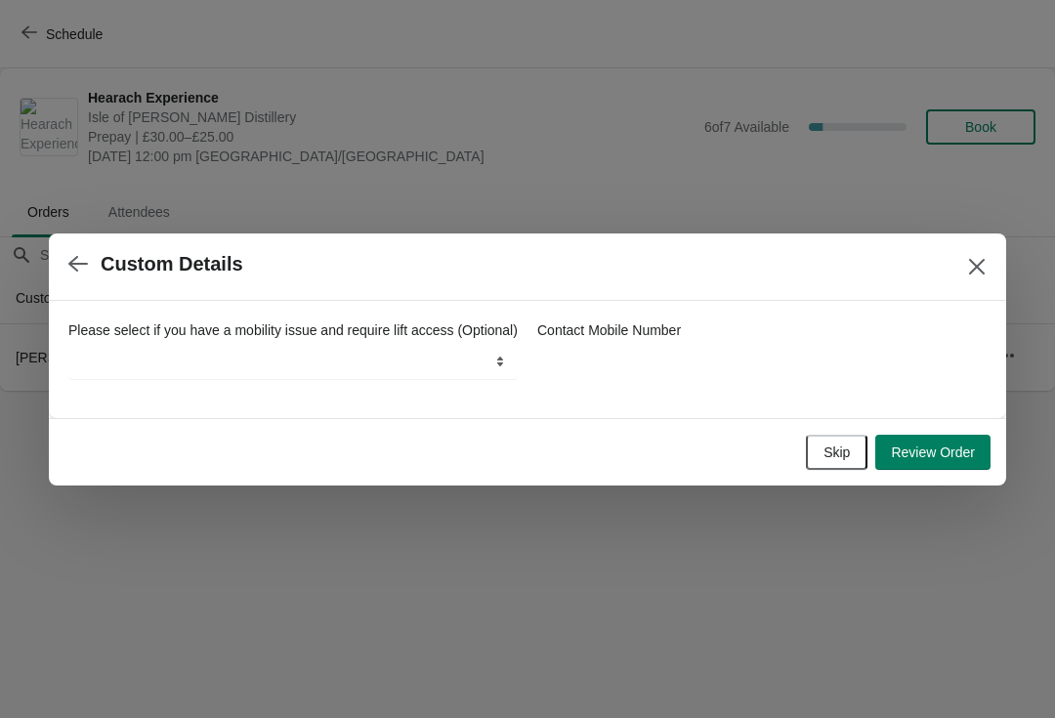
click at [840, 456] on span "Skip" at bounding box center [836, 452] width 26 height 16
